Goal: Task Accomplishment & Management: Manage account settings

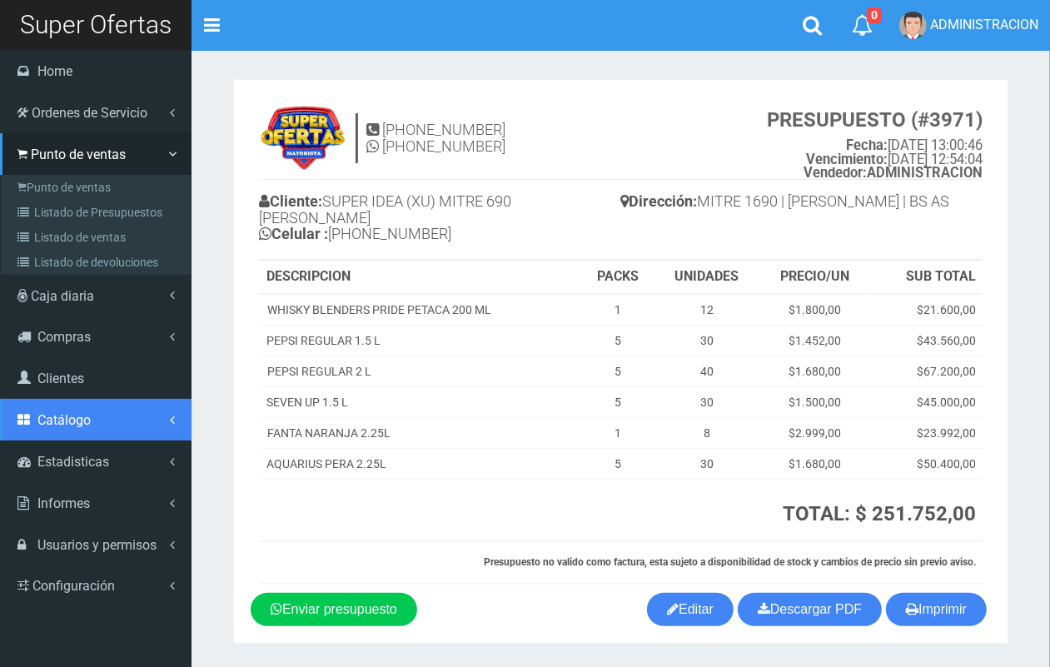
click at [92, 418] on link "Catálogo" at bounding box center [96, 420] width 192 height 42
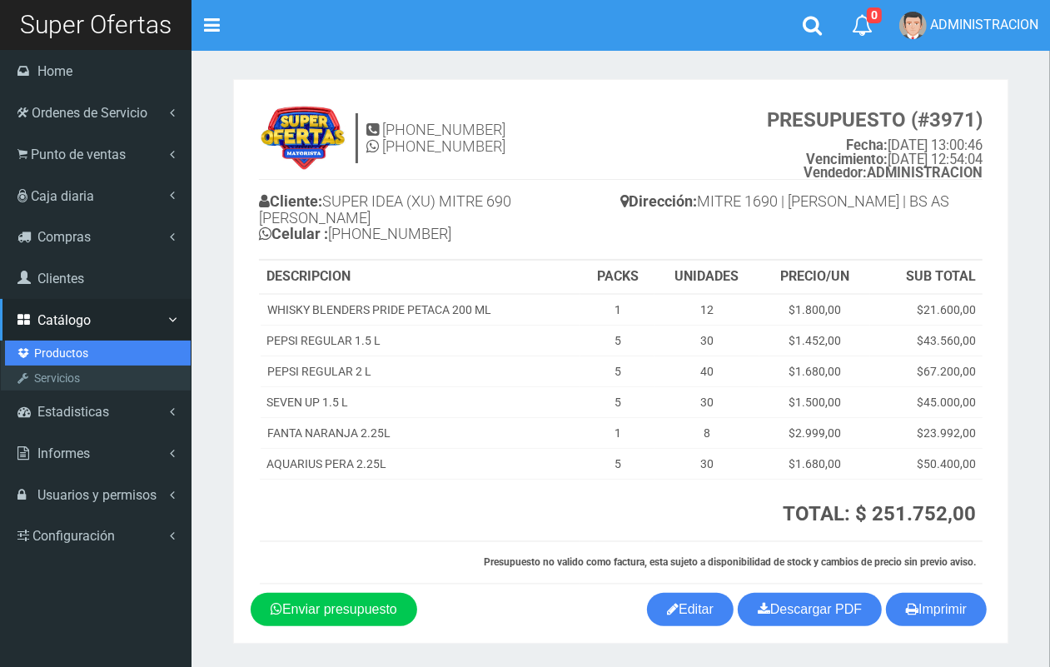
click at [67, 350] on link "Productos" at bounding box center [98, 353] width 186 height 25
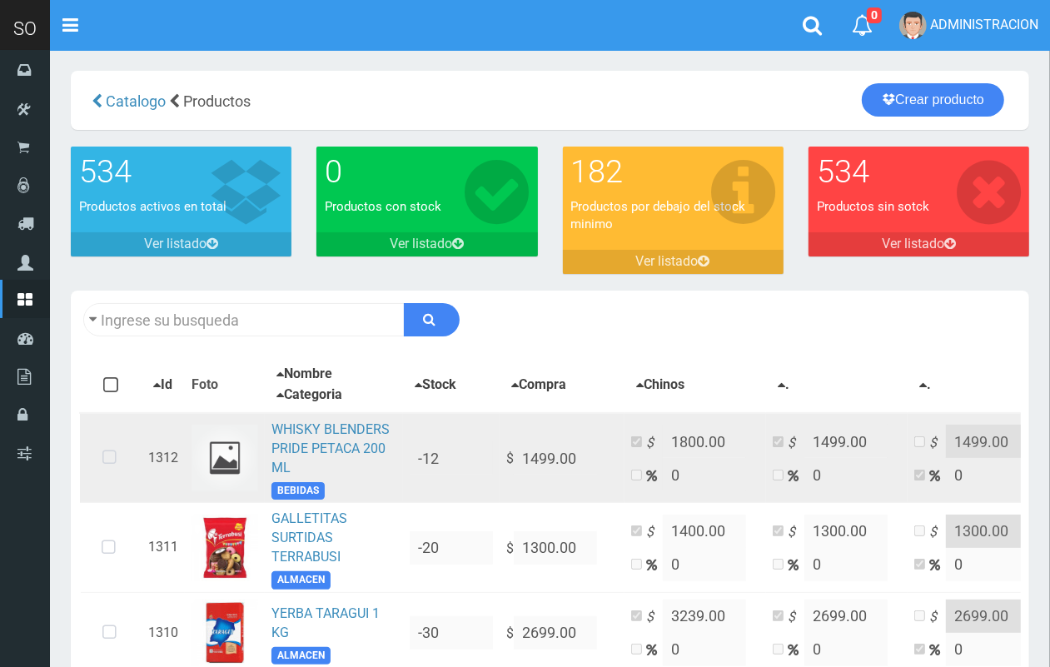
click at [292, 437] on td "WHISKY BLENDERS PRIDE PETACA 200 ML BEBIDAS" at bounding box center [334, 458] width 138 height 90
click at [317, 434] on link "WHISKY BLENDERS PRIDE PETACA 200 ML" at bounding box center [330, 448] width 118 height 54
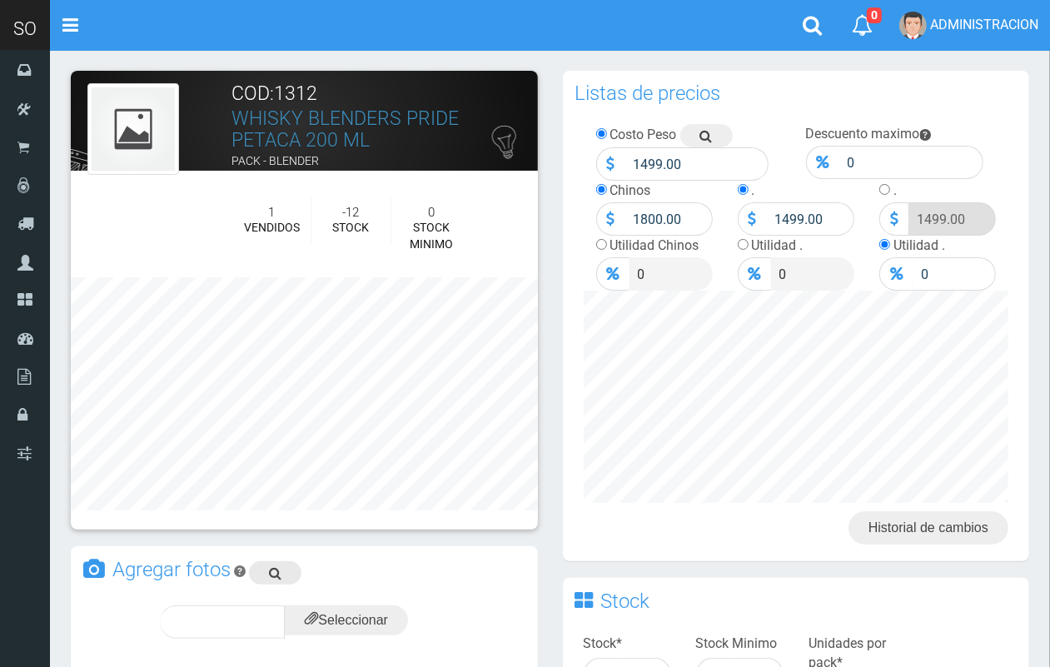
click at [281, 566] on link at bounding box center [275, 572] width 52 height 23
click at [336, 625] on input "file" at bounding box center [346, 620] width 123 height 30
click at [397, 615] on span "subir" at bounding box center [387, 622] width 42 height 14
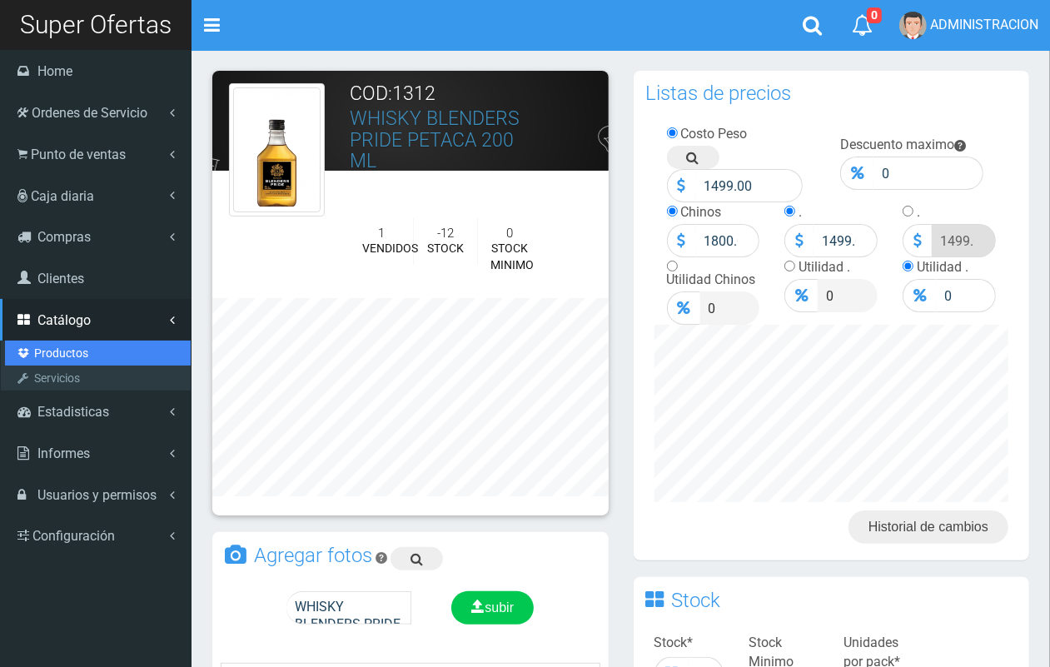
drag, startPoint x: 72, startPoint y: 346, endPoint x: 168, endPoint y: 343, distance: 96.7
click at [72, 346] on link "Productos" at bounding box center [98, 353] width 186 height 25
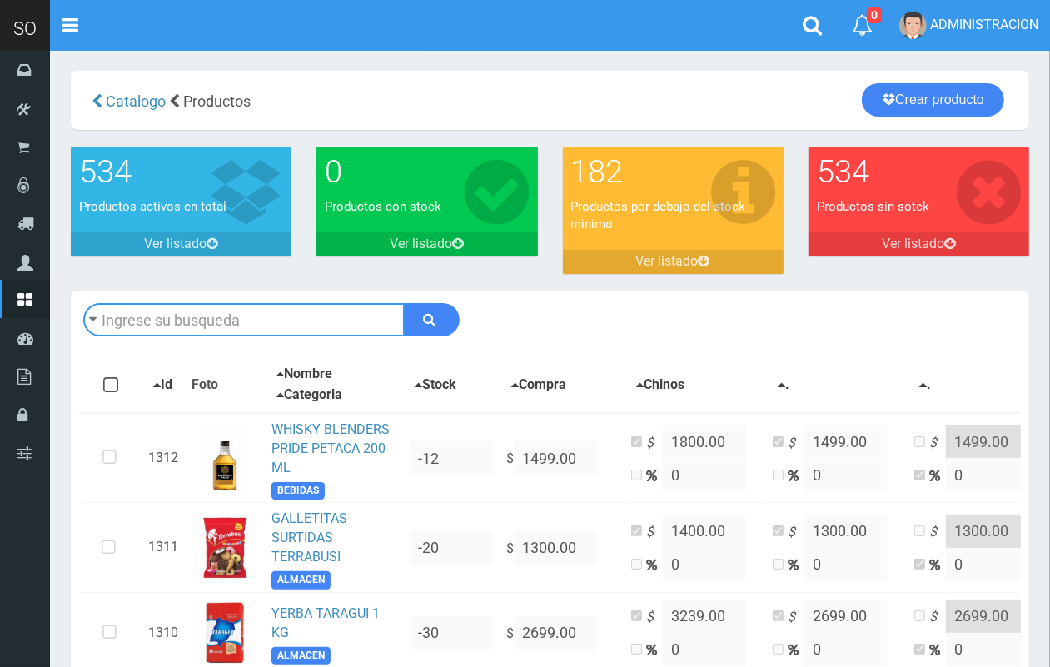
click at [167, 323] on input "text" at bounding box center [243, 319] width 321 height 33
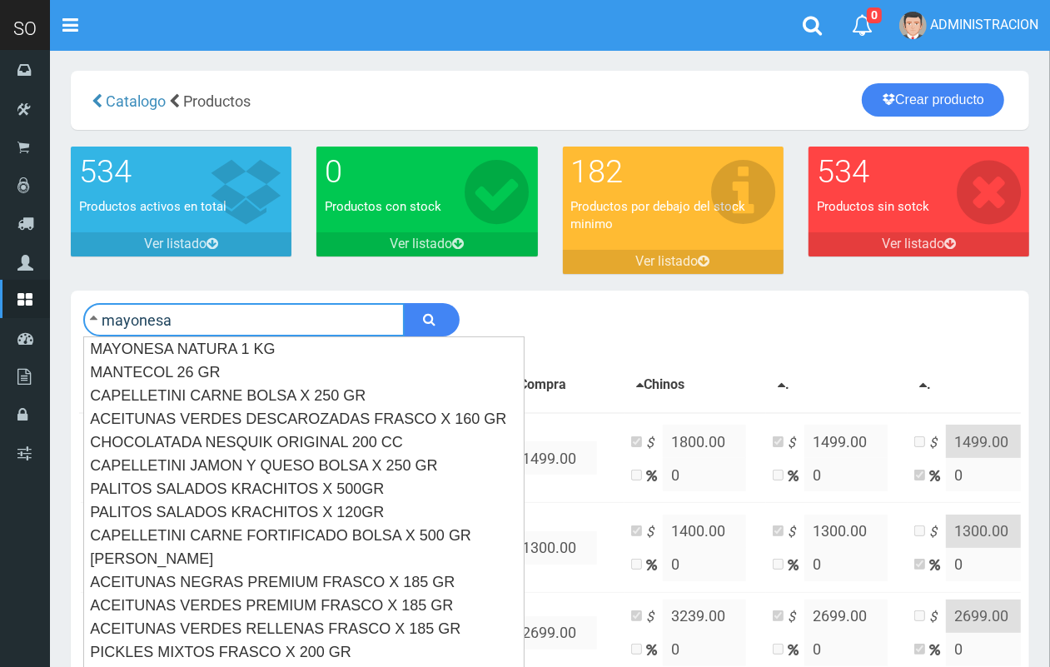
type input "mayonesa"
click at [404, 303] on button "submit" at bounding box center [432, 319] width 56 height 33
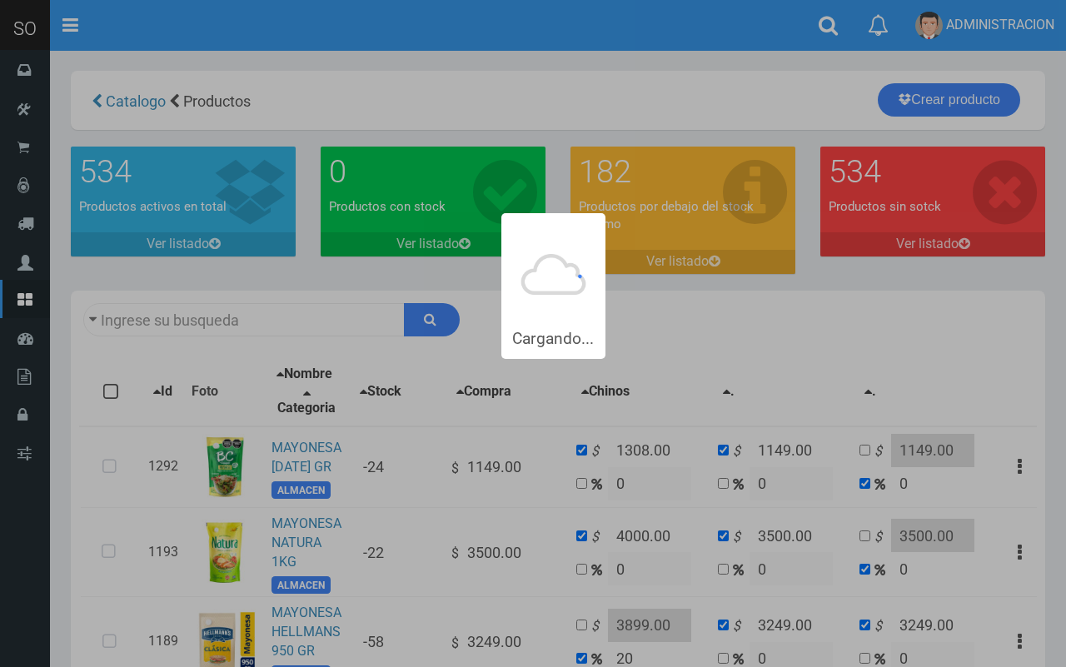
type input "mayonesa"
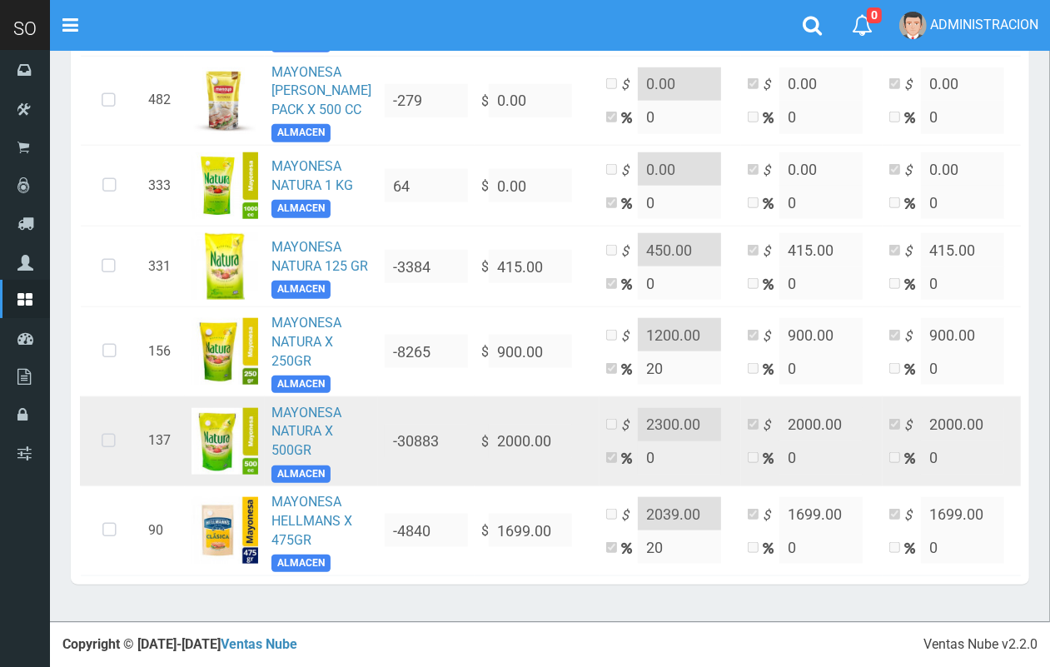
scroll to position [973, 0]
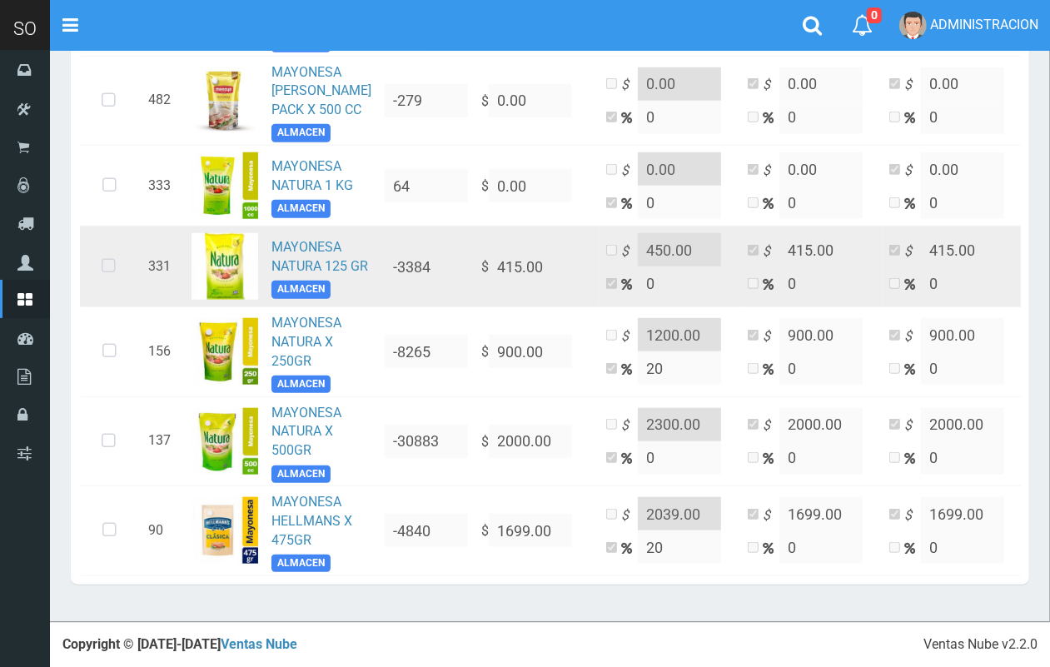
click at [98, 294] on icon at bounding box center [109, 266] width 44 height 55
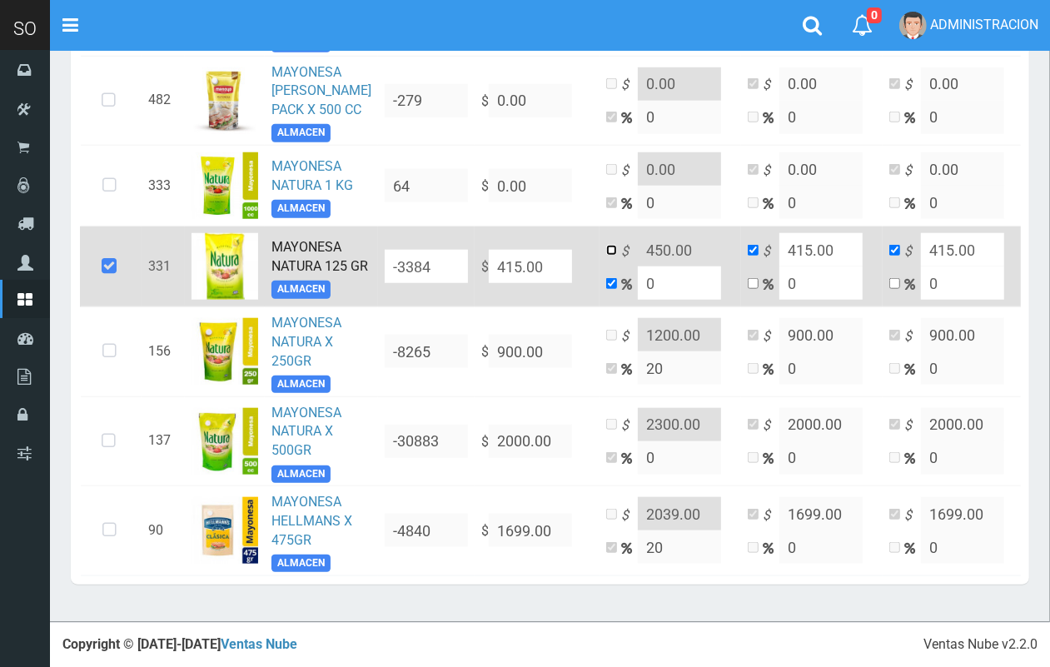
drag, startPoint x: 581, startPoint y: 354, endPoint x: 593, endPoint y: 354, distance: 11.7
click at [606, 256] on input "checkbox" at bounding box center [611, 250] width 11 height 11
checkbox input "true"
checkbox input "false"
click at [638, 266] on input "450.00" at bounding box center [679, 249] width 83 height 33
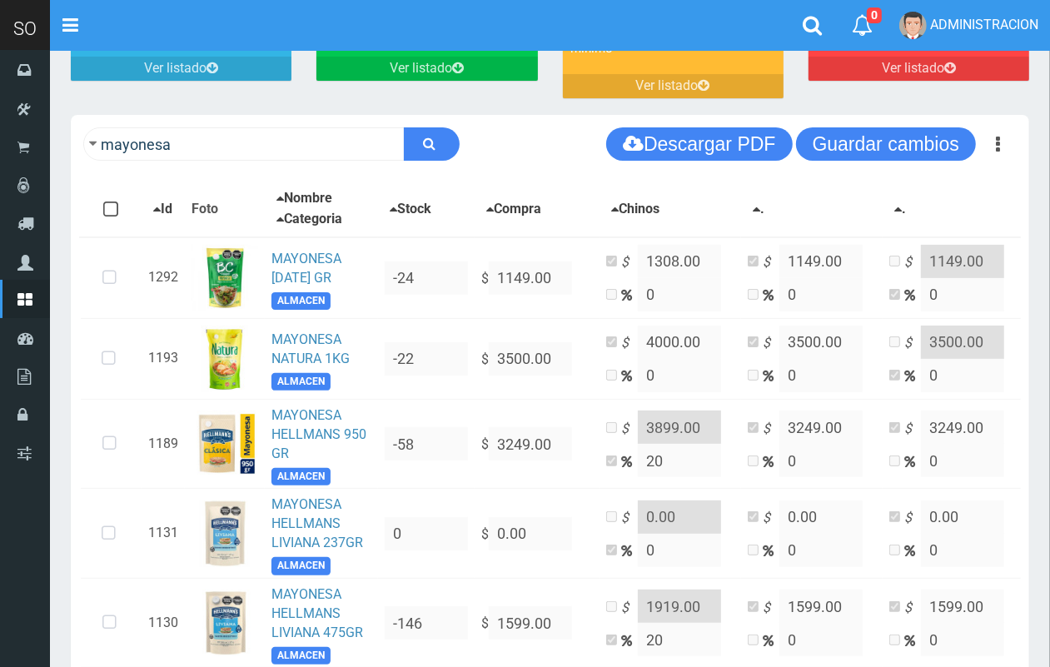
scroll to position [169, 0]
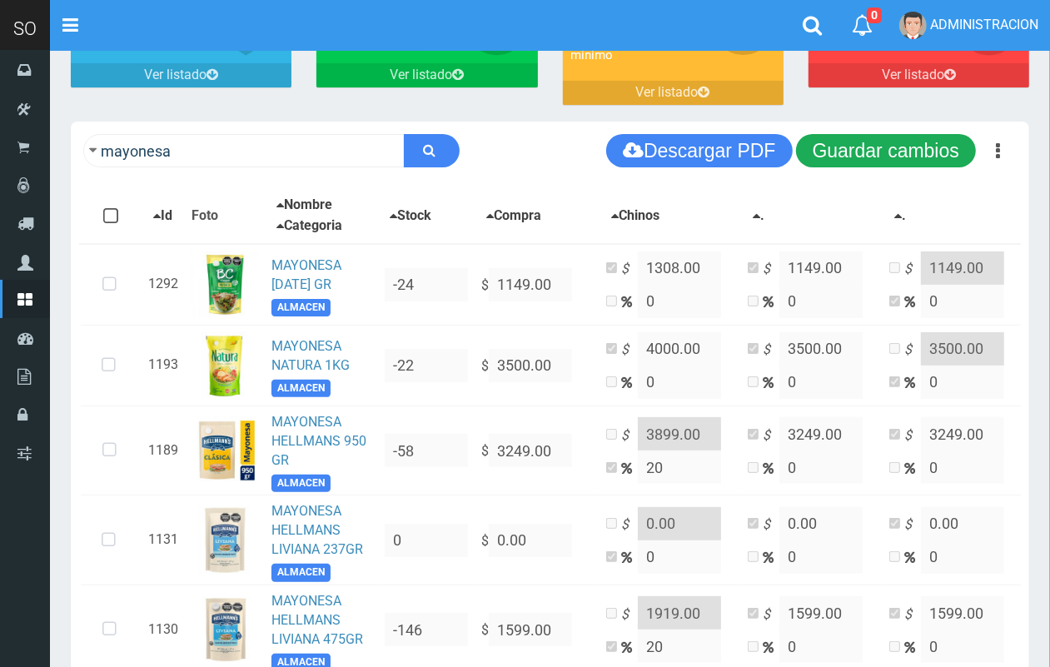
type input "480.00"
click at [921, 143] on button "Guardar cambios" at bounding box center [886, 150] width 180 height 33
click at [924, 143] on button "Guardar cambios" at bounding box center [886, 150] width 180 height 33
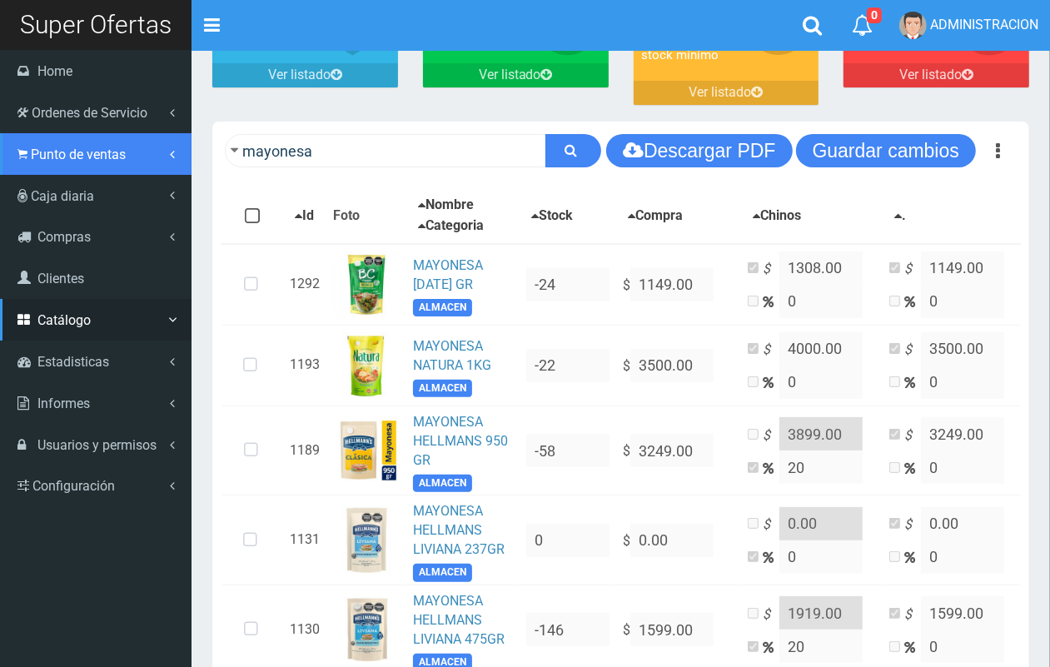
click at [58, 151] on span "Punto de ventas" at bounding box center [78, 155] width 95 height 16
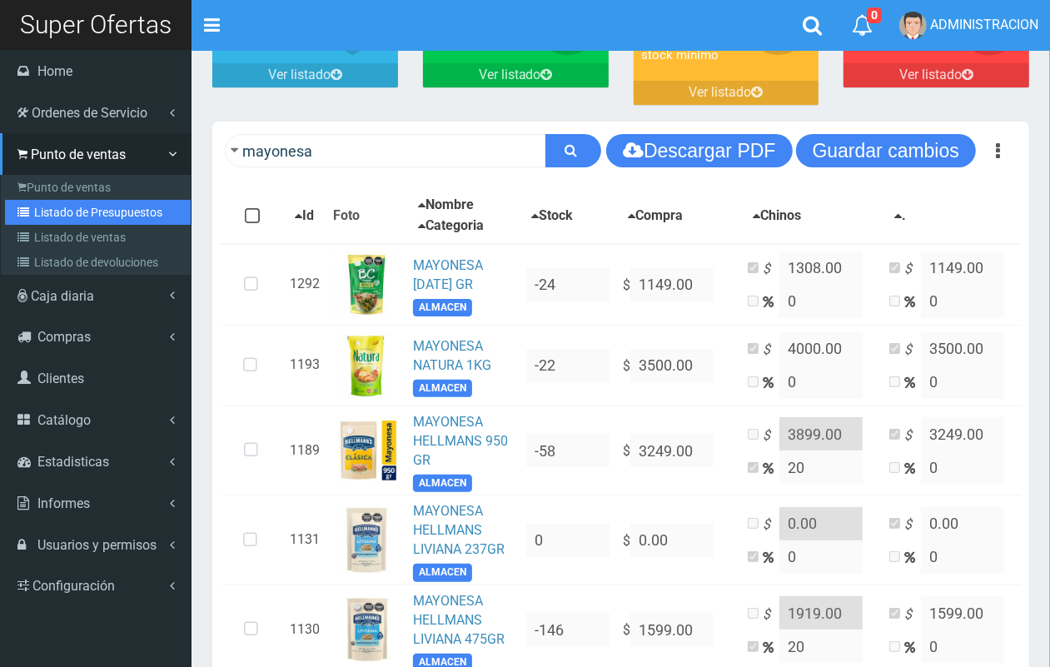
click at [93, 210] on link "Listado de Presupuestos" at bounding box center [98, 212] width 186 height 25
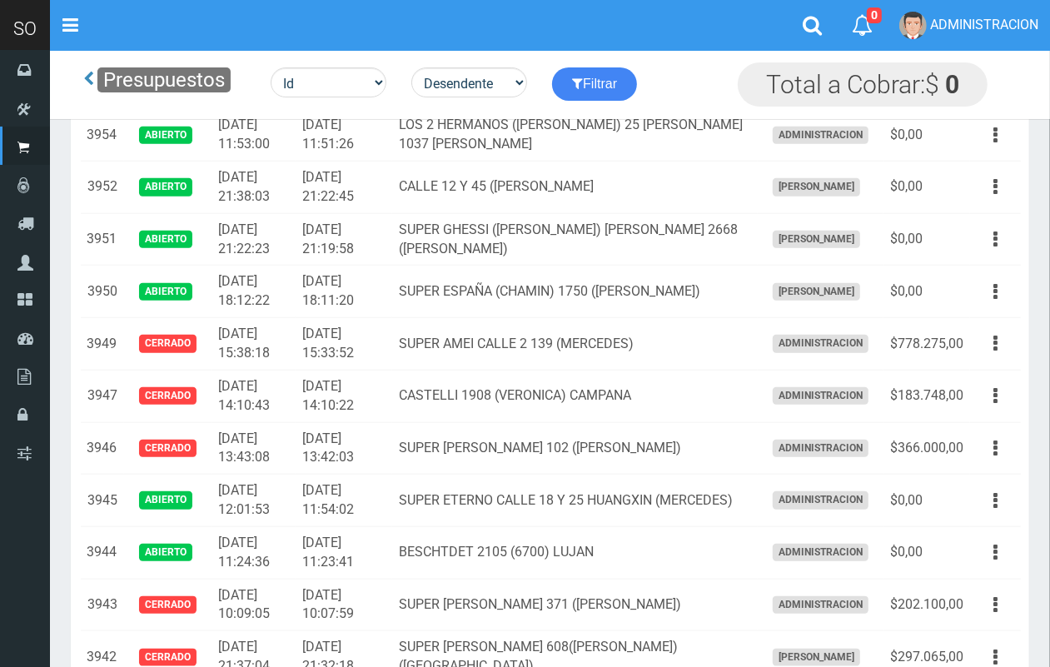
scroll to position [963, 0]
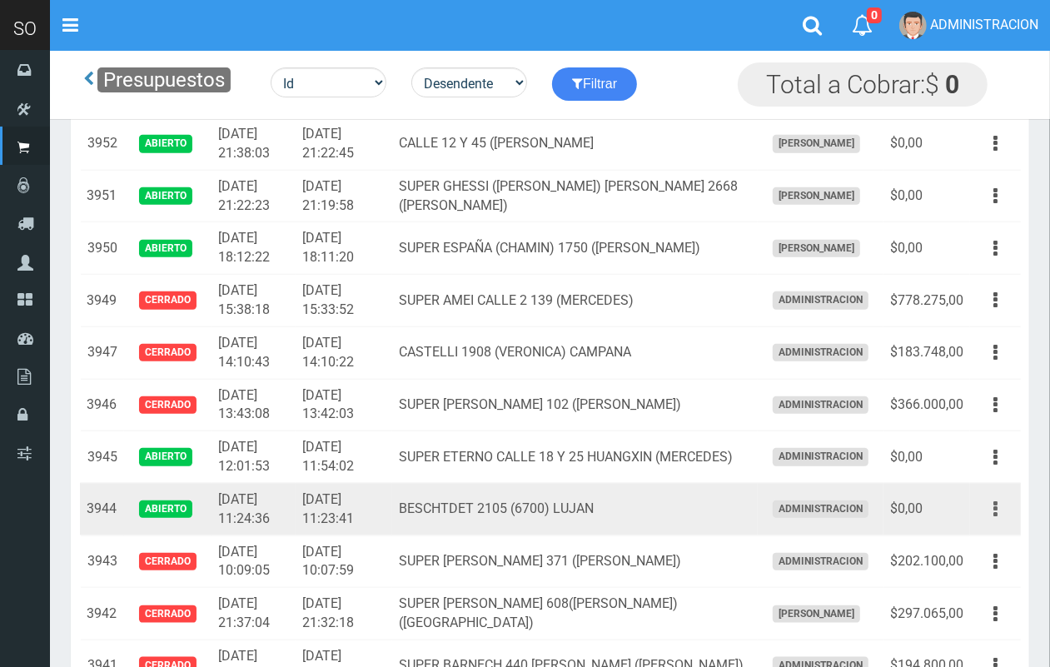
click at [998, 505] on button "button" at bounding box center [995, 509] width 37 height 29
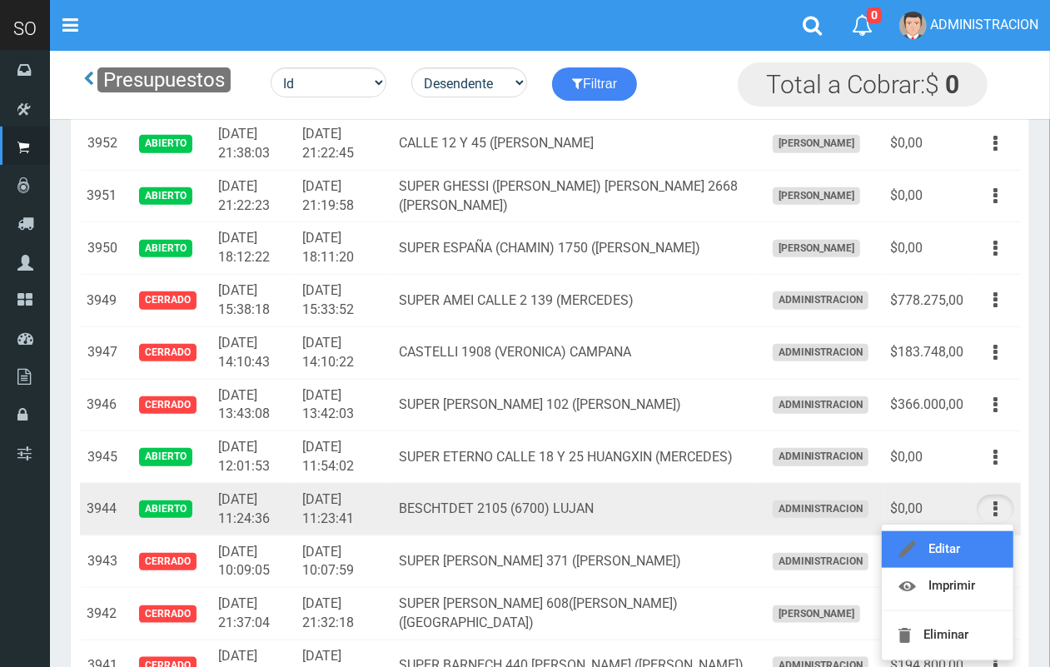
click at [962, 540] on link "Editar" at bounding box center [948, 549] width 132 height 37
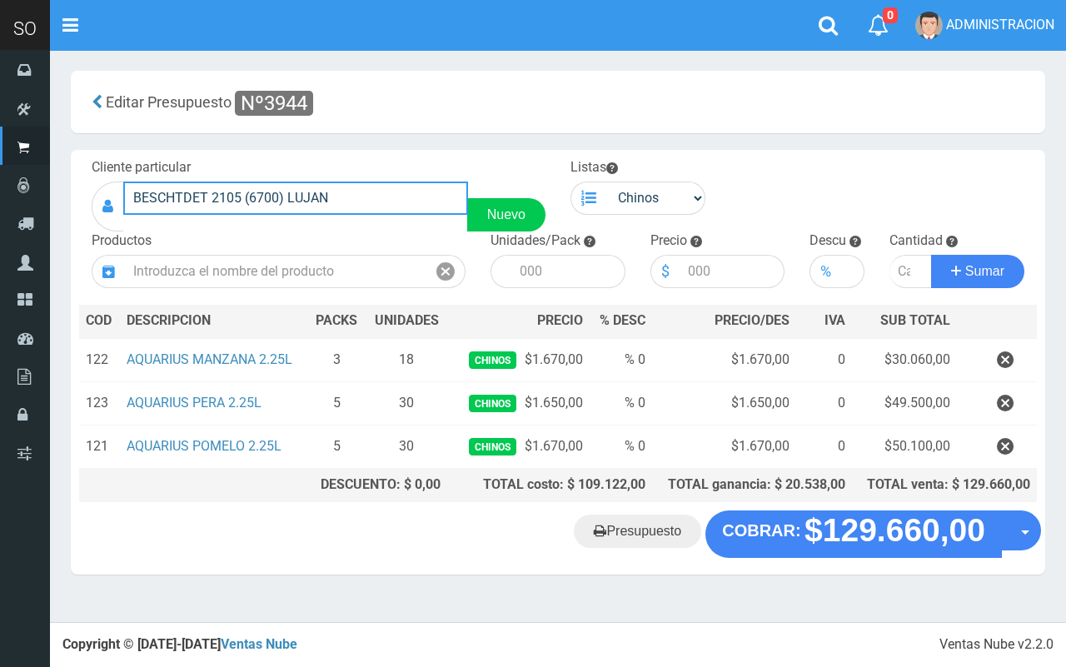
drag, startPoint x: 344, startPoint y: 194, endPoint x: 139, endPoint y: 176, distance: 205.7
click at [72, 169] on div "Cliente particular BESCHTDET 2105 (6700) [PERSON_NAME] Nuevo Listas [GEOGRAPHIC…" at bounding box center [558, 330] width 974 height 361
drag, startPoint x: 171, startPoint y: 180, endPoint x: 148, endPoint y: 196, distance: 27.5
click at [148, 196] on input "BESCHTDET 2105 (6700) LUJAN" at bounding box center [295, 198] width 345 height 33
drag, startPoint x: 227, startPoint y: 193, endPoint x: 155, endPoint y: 198, distance: 72.6
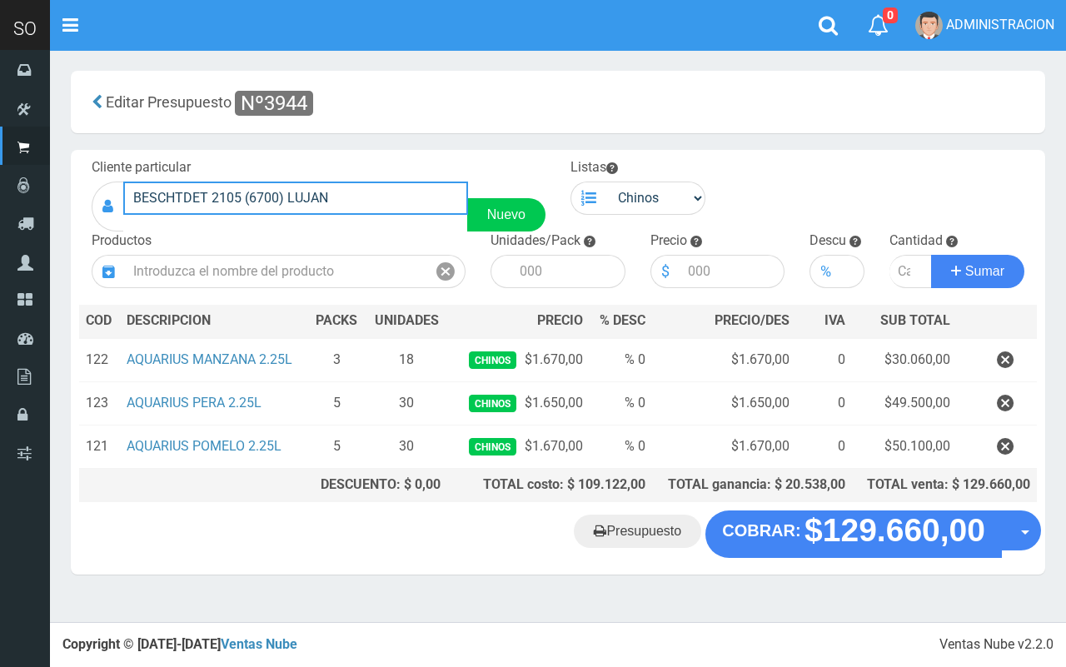
click at [130, 193] on input "BESCHTDET 2105 (6700) LUJAN" at bounding box center [295, 198] width 345 height 33
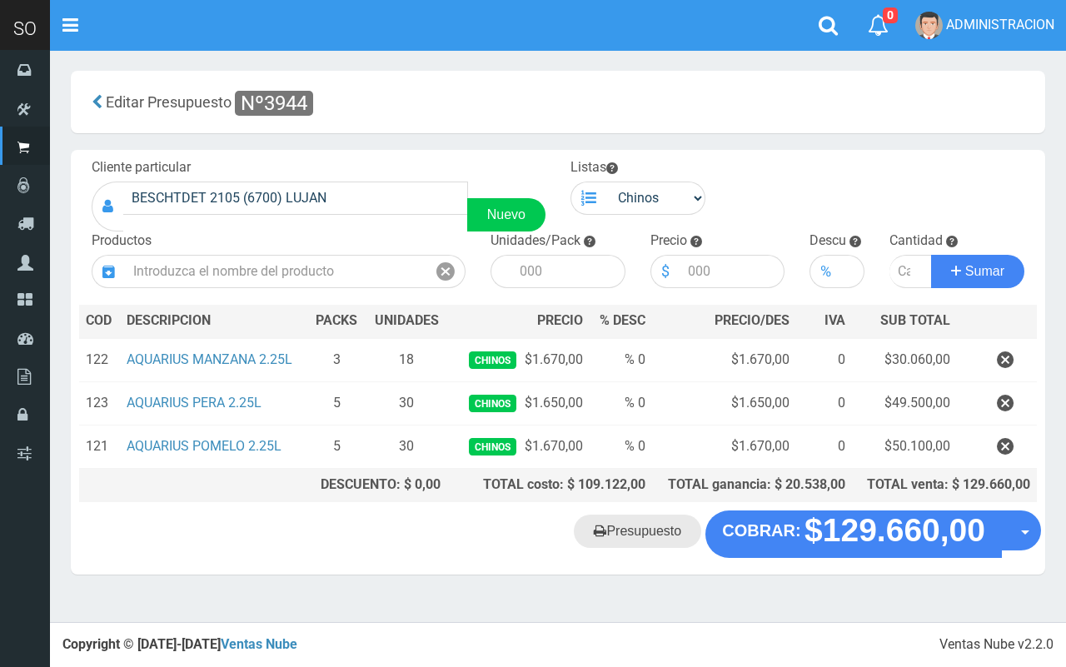
click at [634, 522] on link "Presupuesto" at bounding box center [637, 531] width 127 height 33
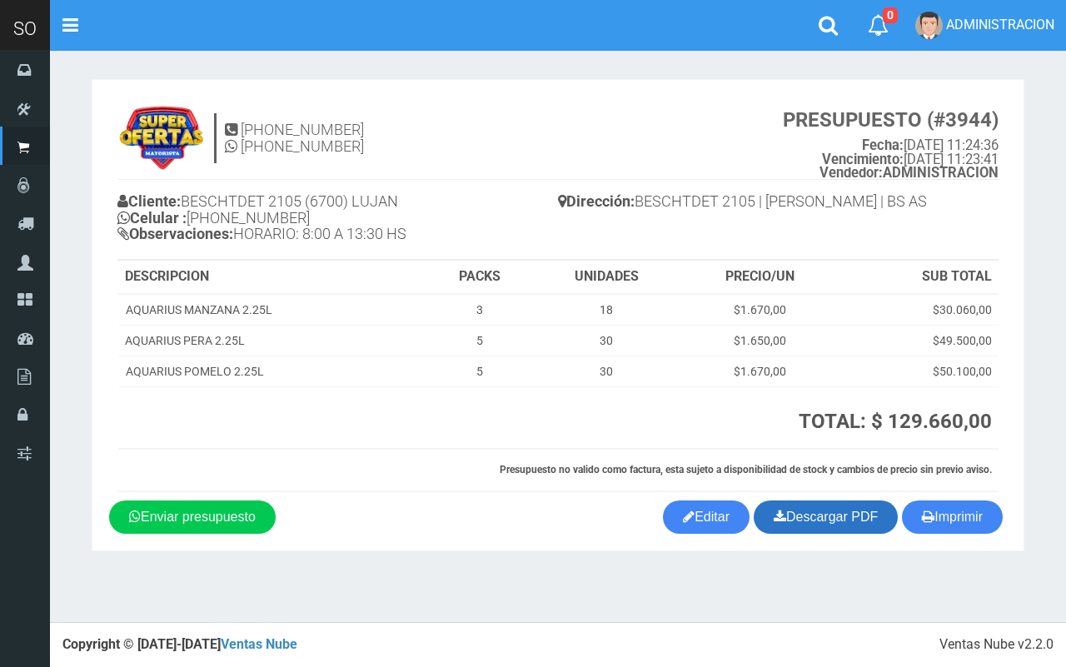
click at [847, 518] on link "Descargar PDF" at bounding box center [826, 516] width 144 height 33
